Goal: Transaction & Acquisition: Purchase product/service

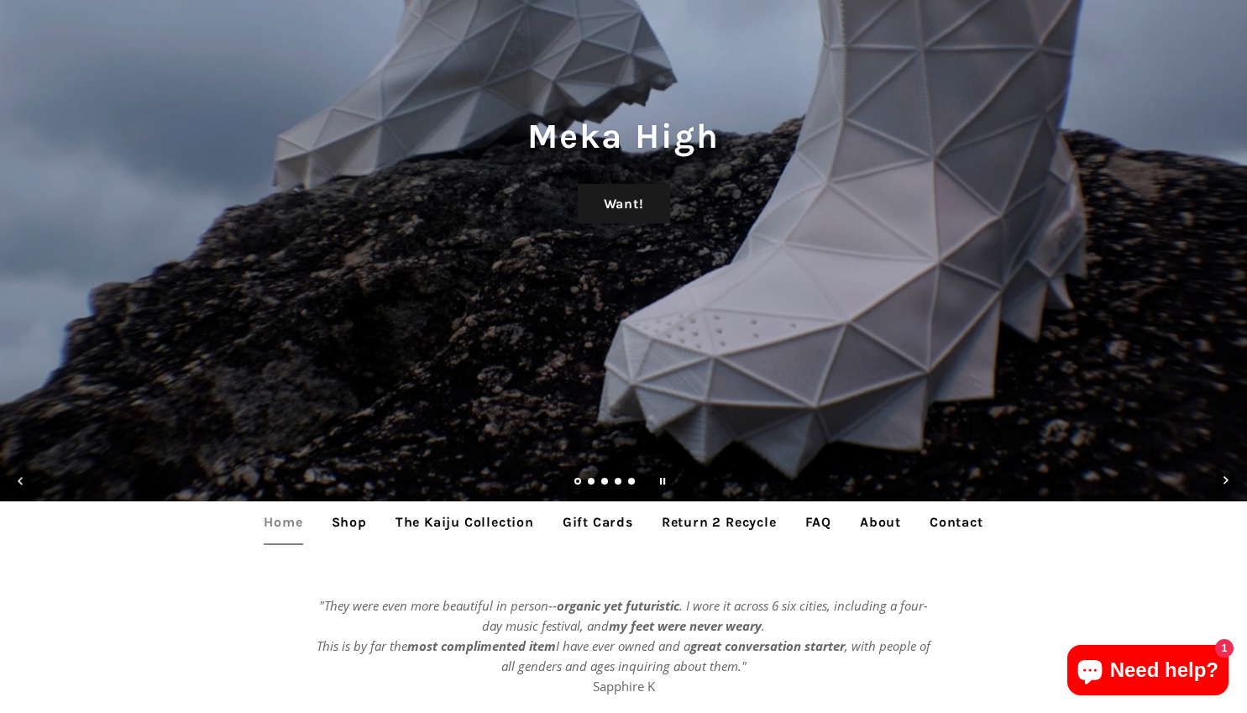
click at [360, 521] on link "Shop" at bounding box center [349, 523] width 60 height 42
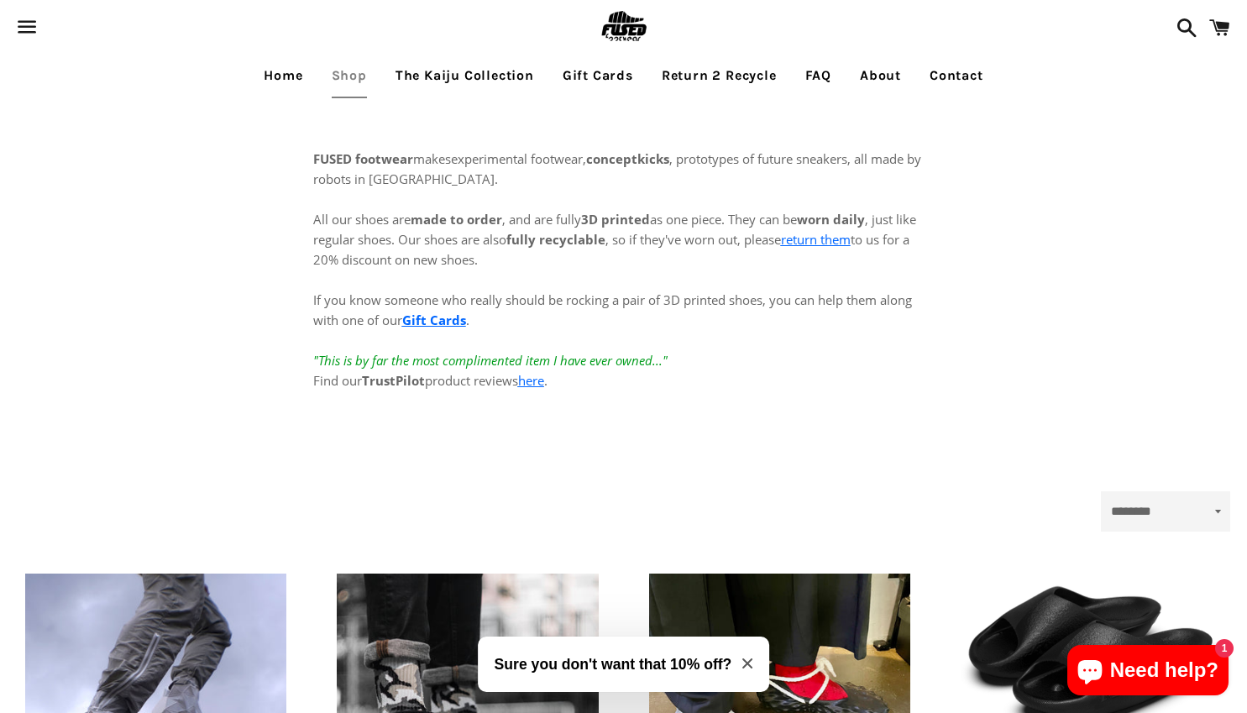
click at [1216, 21] on span at bounding box center [1220, 28] width 38 height 50
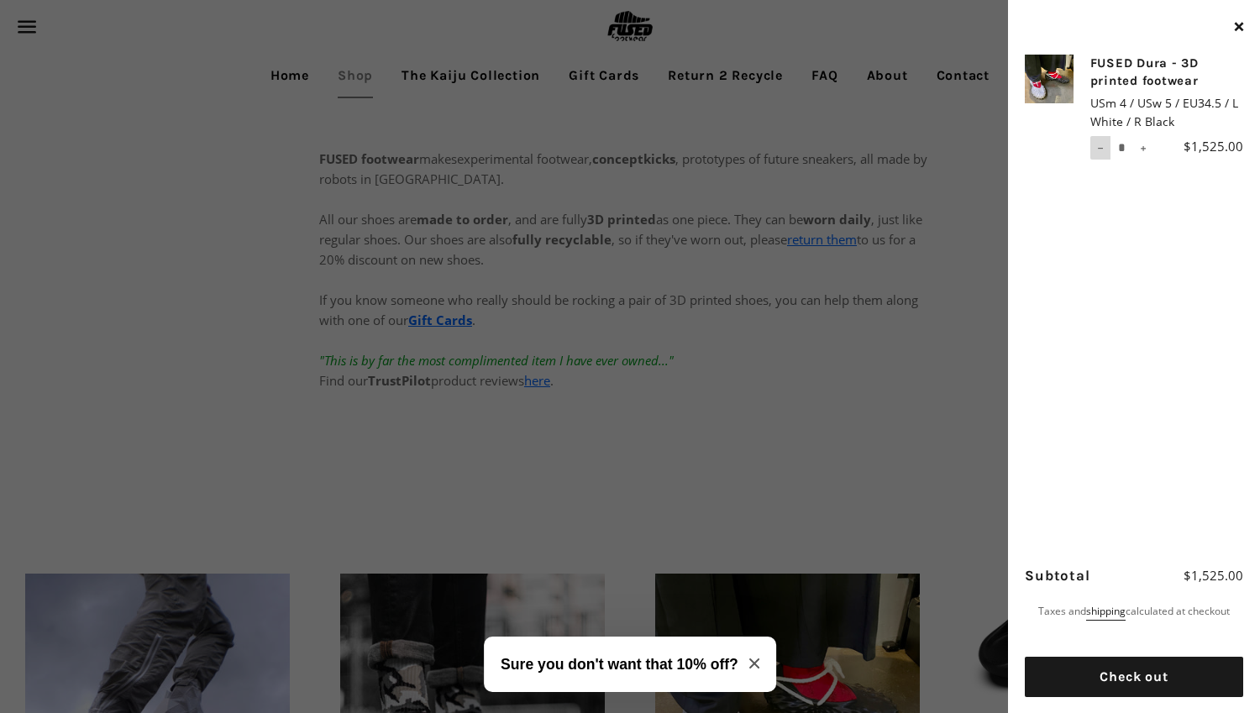
click at [1099, 150] on span "Reduce item quantity by one" at bounding box center [1100, 148] width 7 height 7
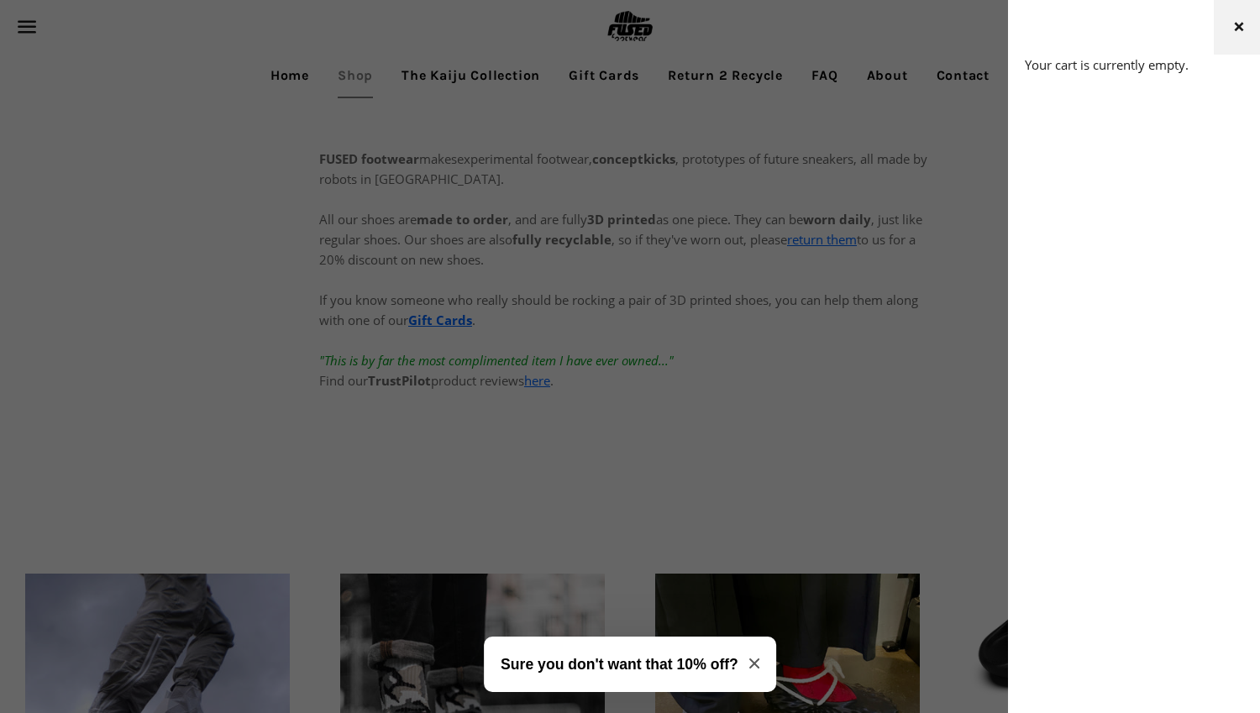
click at [1247, 29] on button "Close cart" at bounding box center [1239, 27] width 50 height 55
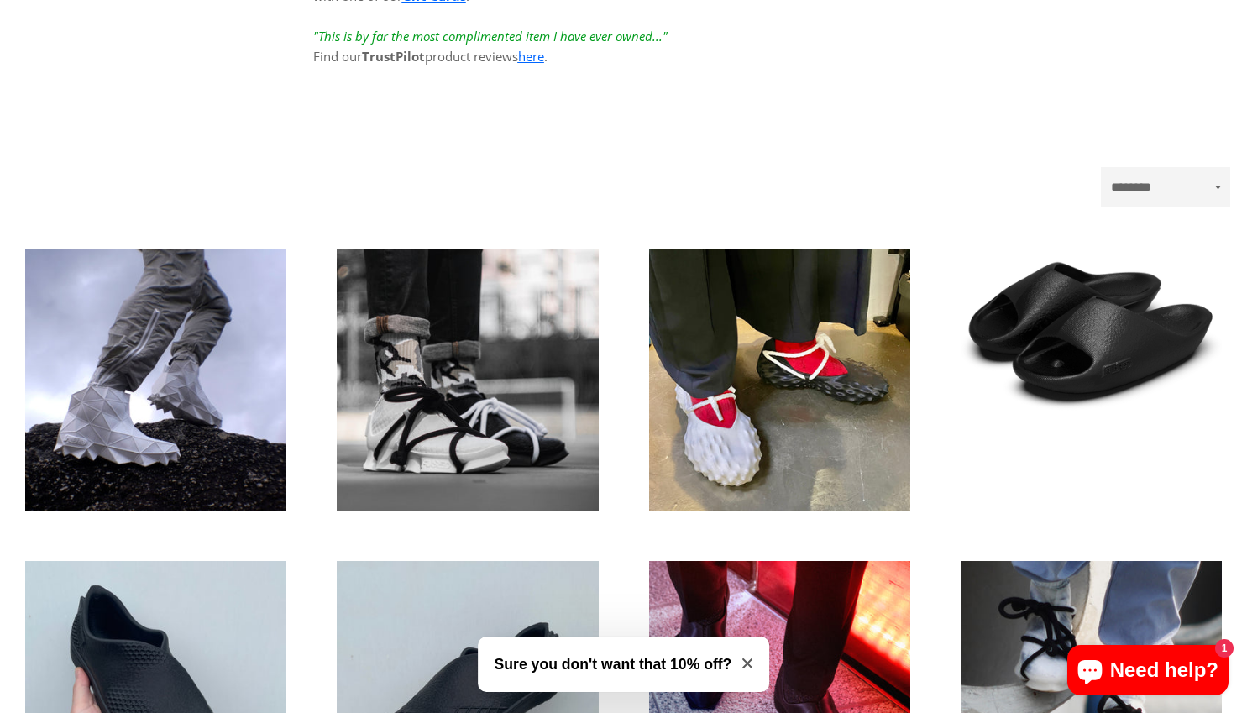
scroll to position [336, 0]
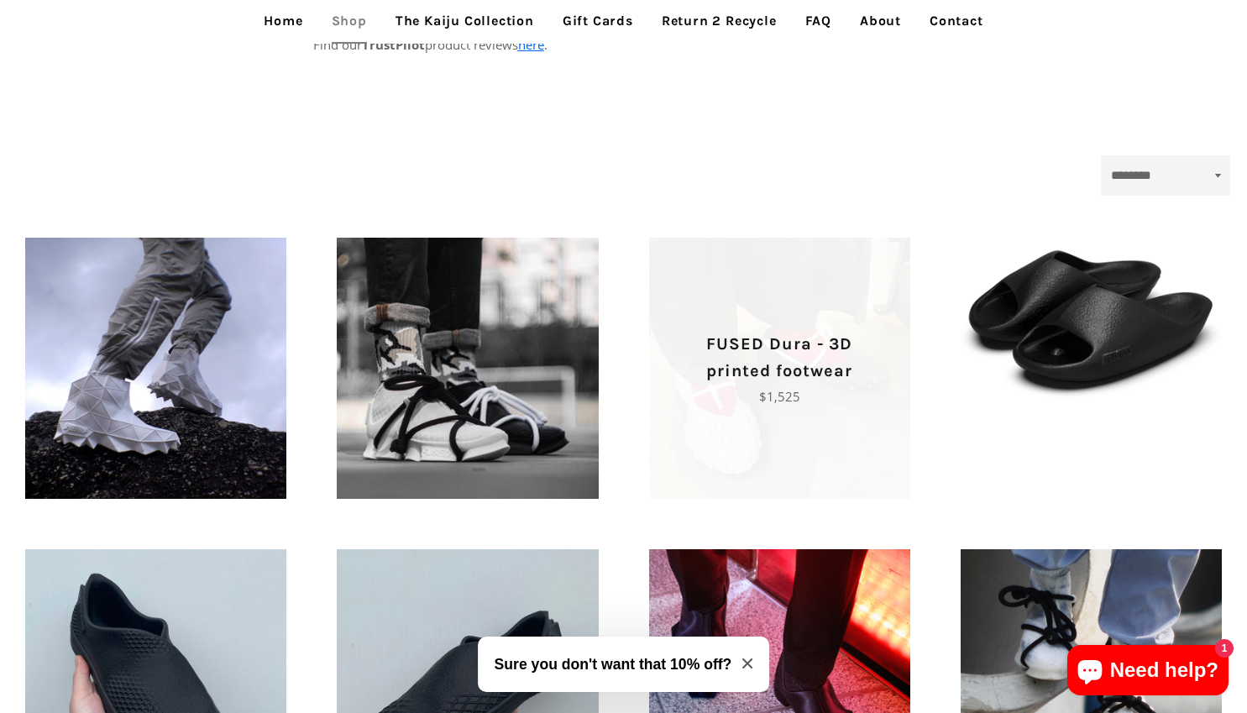
click at [795, 333] on p "FUSED Dura - 3D printed footwear" at bounding box center [780, 358] width 202 height 54
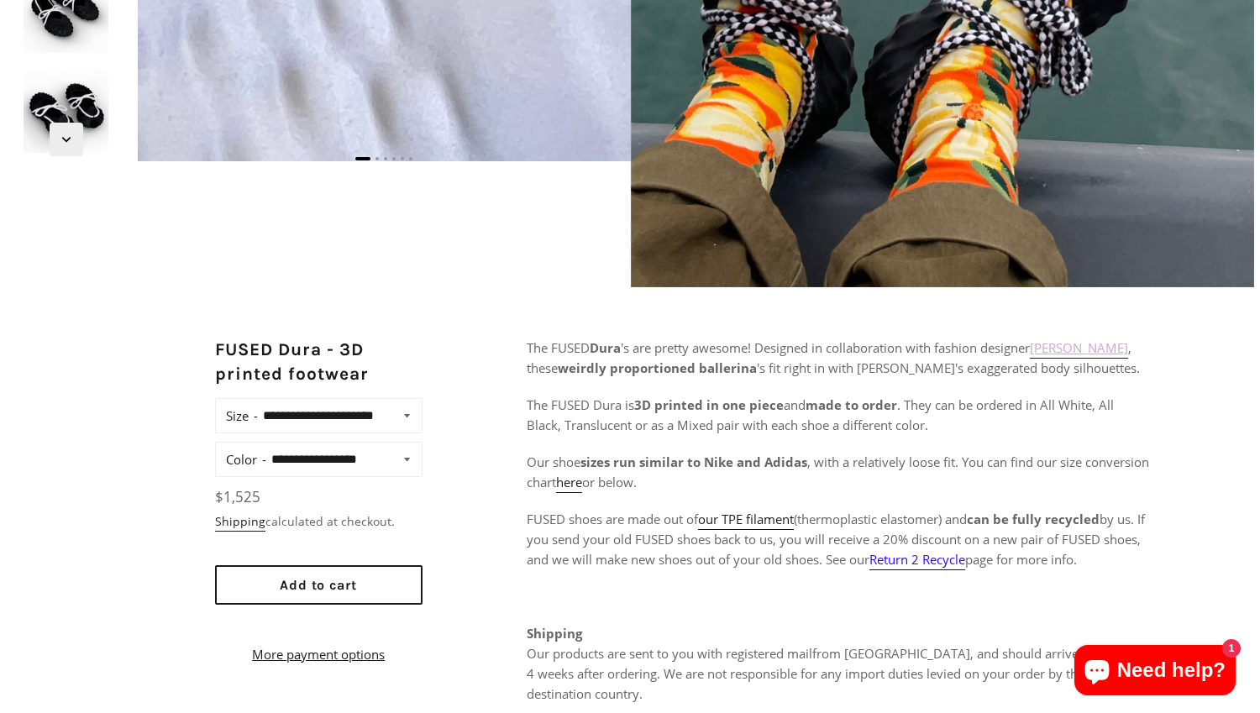
scroll to position [504, 0]
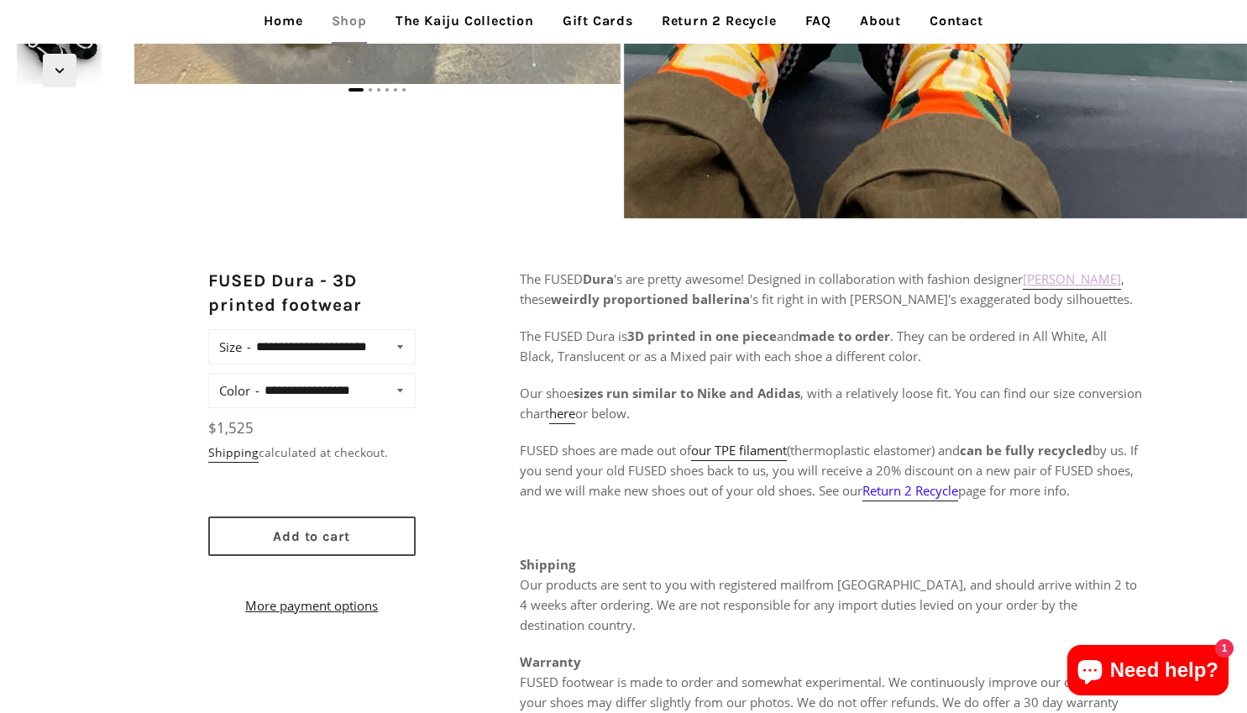
click at [303, 544] on span "Add to cart" at bounding box center [311, 536] width 77 height 16
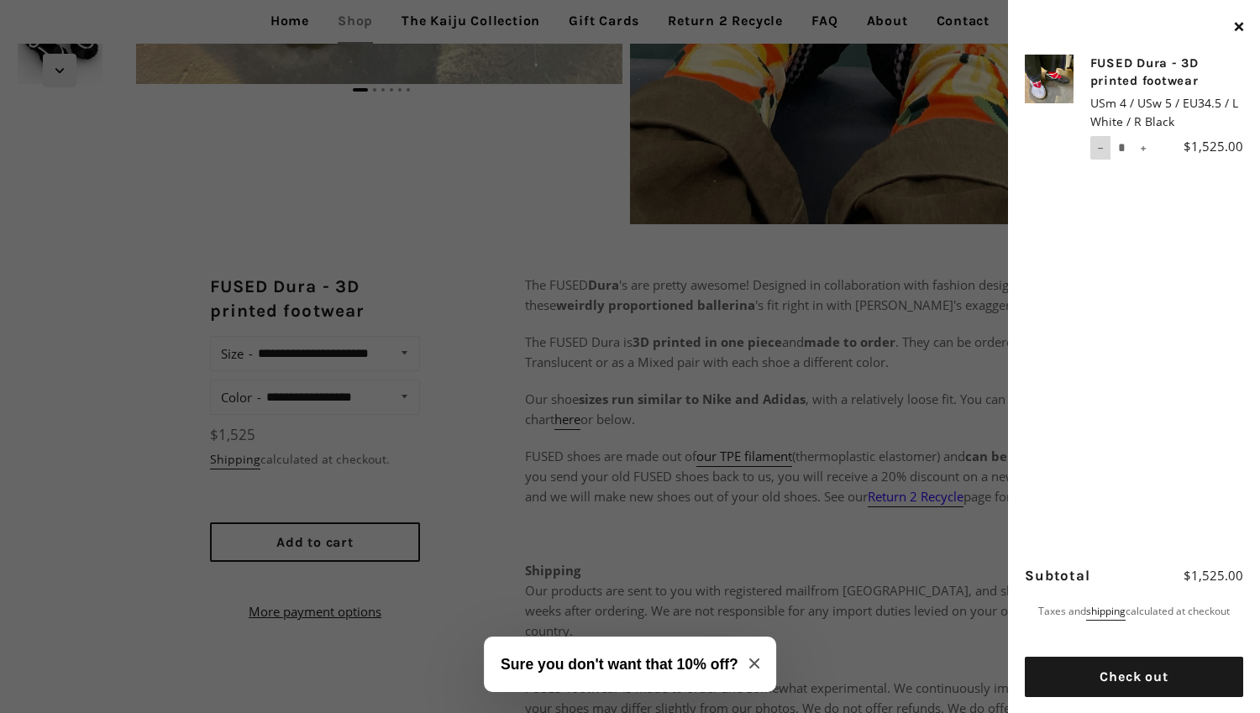
click at [1098, 154] on button "−" at bounding box center [1100, 148] width 20 height 24
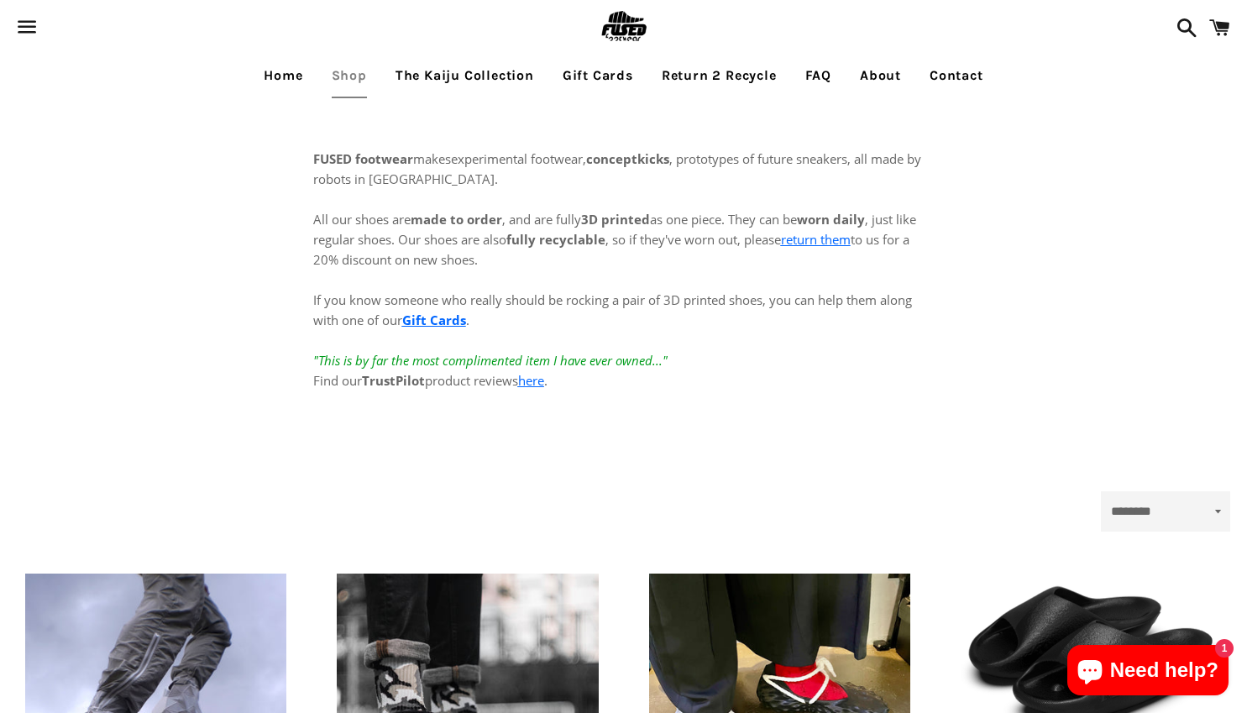
scroll to position [336, 0]
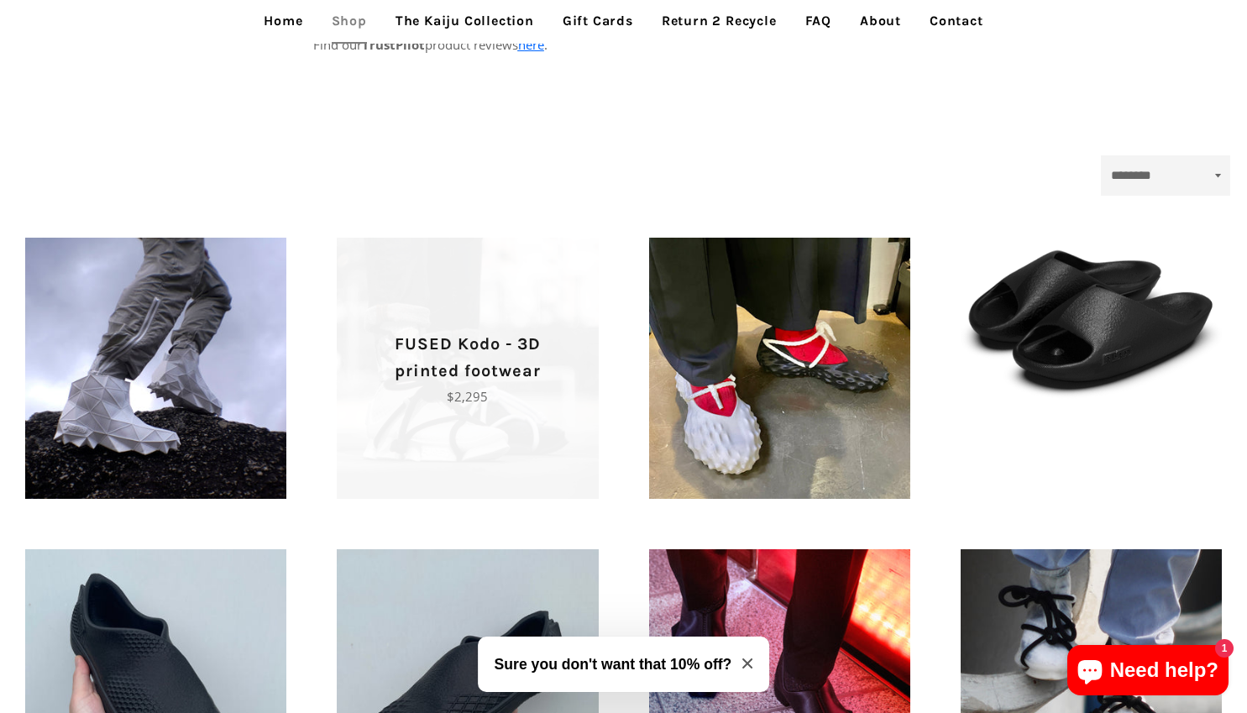
click at [423, 354] on p "FUSED Kodo - 3D printed footwear" at bounding box center [467, 358] width 202 height 54
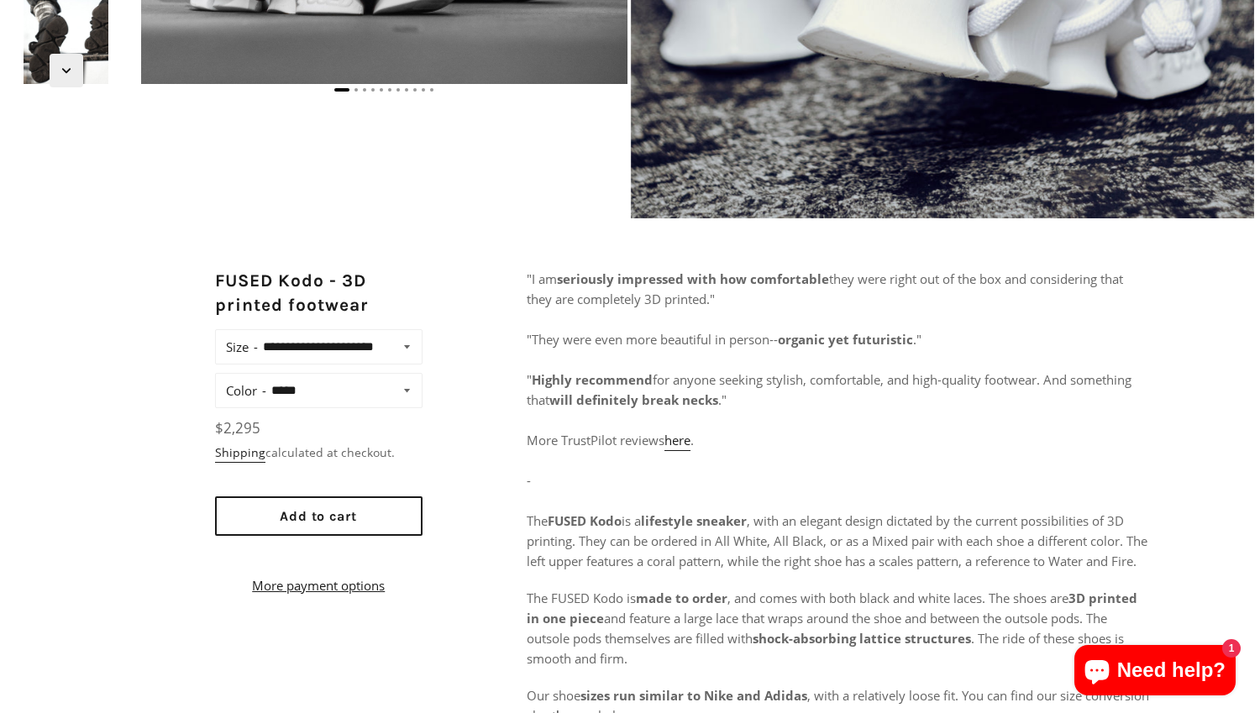
scroll to position [504, 0]
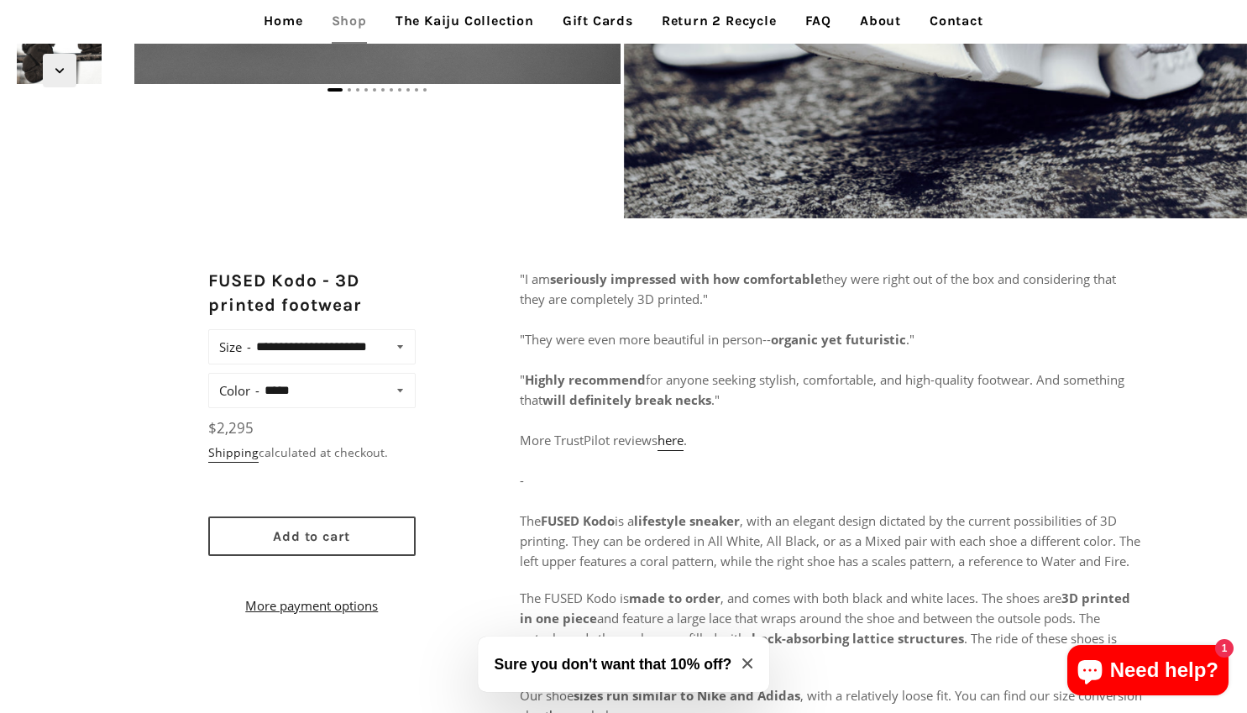
click at [337, 544] on span "Add to cart" at bounding box center [311, 536] width 77 height 16
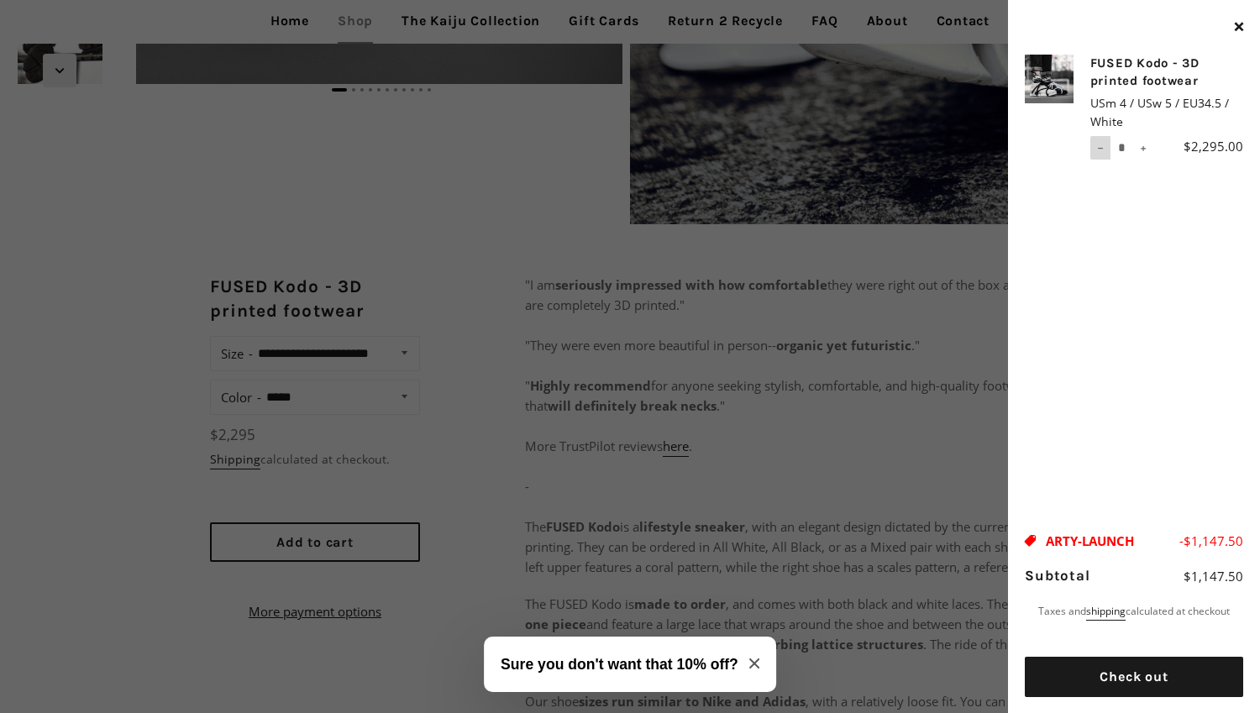
click at [1106, 150] on button "−" at bounding box center [1100, 148] width 20 height 24
